Goal: Information Seeking & Learning: Learn about a topic

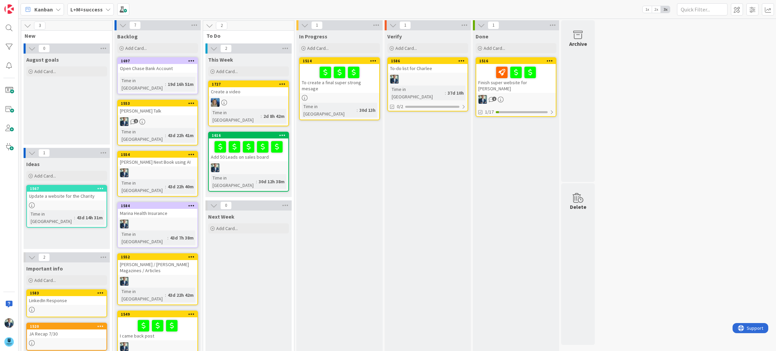
click at [224, 16] on div "Kanban L+M=success 1x 2x 3x" at bounding box center [397, 9] width 757 height 19
click at [107, 7] on icon at bounding box center [107, 9] width 5 height 5
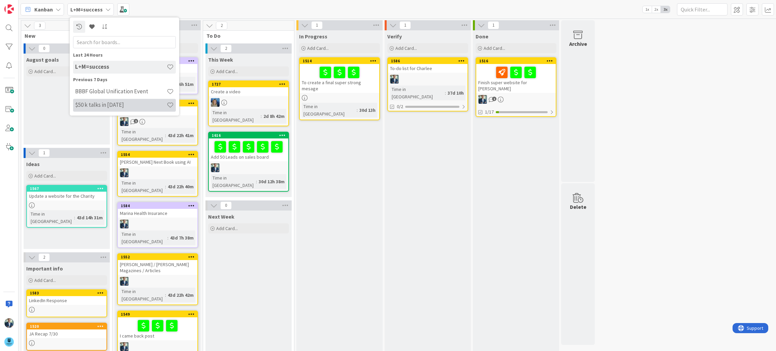
click at [101, 108] on div "$50 k talks in [DATE]" at bounding box center [124, 105] width 103 height 13
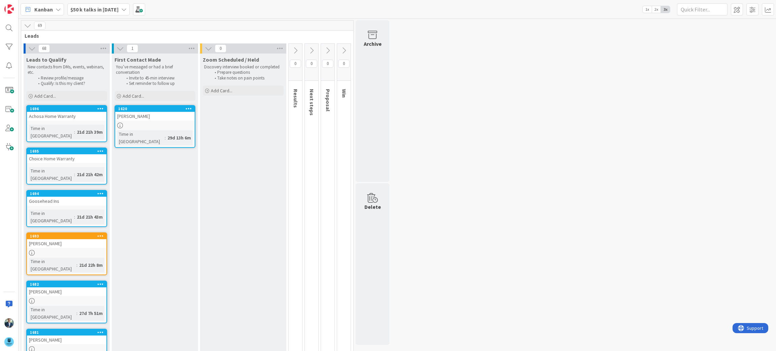
click at [84, 47] on div "68" at bounding box center [67, 48] width 86 height 10
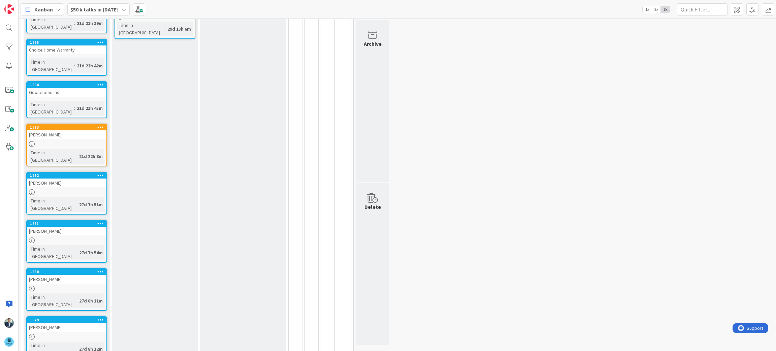
scroll to position [156, 0]
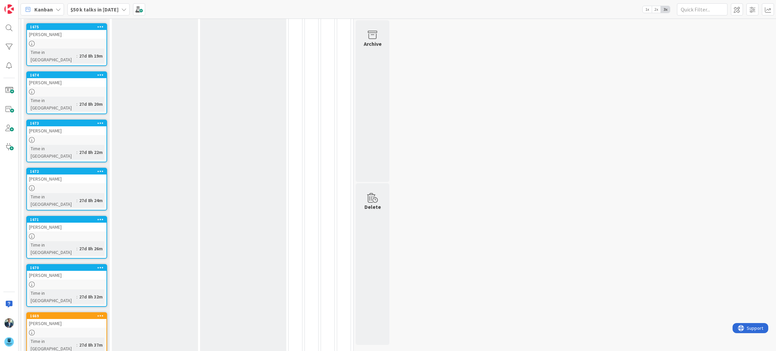
scroll to position [599, 0]
